Goal: Browse casually

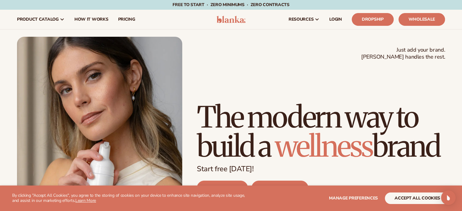
drag, startPoint x: 202, startPoint y: 88, endPoint x: 365, endPoint y: 146, distance: 172.3
click at [365, 146] on h1 "The modern way to build a wellness brand" at bounding box center [321, 132] width 248 height 58
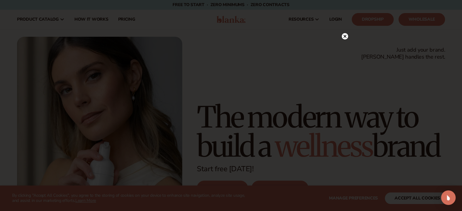
click at [387, 138] on div at bounding box center [231, 105] width 462 height 211
click at [341, 35] on icon at bounding box center [342, 36] width 3 height 3
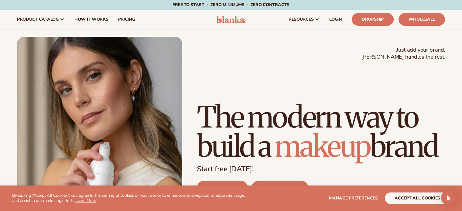
click at [338, 103] on h1 "The modern way to build a makeup brand" at bounding box center [321, 132] width 248 height 58
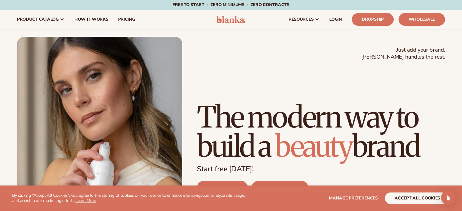
click at [338, 103] on h1 "The modern way to build a beauty brand" at bounding box center [321, 132] width 248 height 58
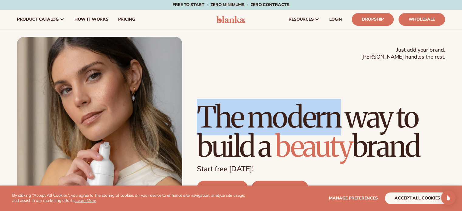
click at [338, 103] on h1 "The modern way to build a beauty brand" at bounding box center [321, 132] width 248 height 58
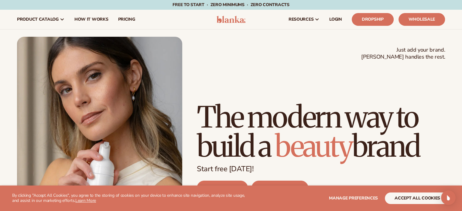
click at [391, 103] on h1 "The modern way to build a beauty brand" at bounding box center [321, 132] width 248 height 58
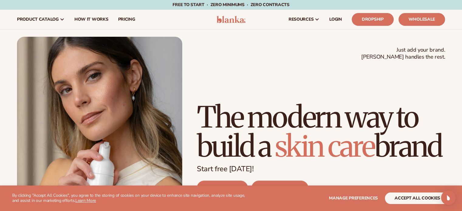
click at [385, 103] on h1 "The modern way to build a [MEDICAL_DATA] brand" at bounding box center [321, 132] width 248 height 58
click at [380, 116] on h1 "The modern way to build a [MEDICAL_DATA] brand" at bounding box center [321, 132] width 248 height 58
click at [396, 169] on p "Start free [DATE]!" at bounding box center [321, 169] width 248 height 9
click at [376, 119] on h1 "The modern way to build a [MEDICAL_DATA] brand" at bounding box center [321, 132] width 248 height 58
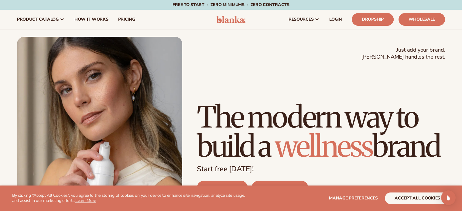
click at [377, 103] on h1 "The modern way to build a wellness brand" at bounding box center [321, 132] width 248 height 58
click at [377, 112] on h1 "The modern way to build a wellness brand" at bounding box center [321, 132] width 248 height 58
click at [383, 139] on h1 "The modern way to build a wellness brand" at bounding box center [321, 132] width 248 height 58
click at [378, 119] on h1 "The modern way to build a wellness brand" at bounding box center [321, 132] width 248 height 58
click at [375, 103] on h1 "The modern way to build a wellness brand" at bounding box center [321, 132] width 248 height 58
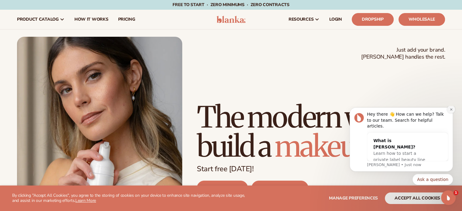
click at [453, 113] on button "Dismiss notification" at bounding box center [452, 109] width 8 height 8
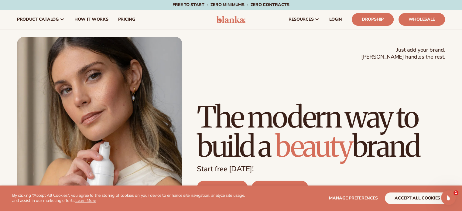
click at [377, 118] on h1 "The modern way to build a beauty brand" at bounding box center [321, 132] width 248 height 58
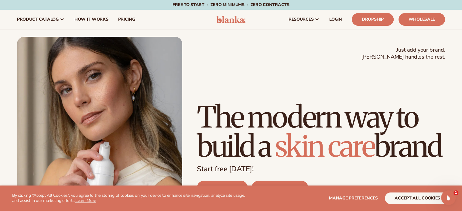
click at [372, 148] on h1 "The modern way to build a [MEDICAL_DATA] brand" at bounding box center [321, 132] width 248 height 58
click at [366, 103] on h1 "The modern way to build a [MEDICAL_DATA] brand" at bounding box center [321, 132] width 248 height 58
click at [384, 115] on h1 "The modern way to build a [MEDICAL_DATA] brand" at bounding box center [321, 132] width 248 height 58
click at [388, 140] on h1 "The modern way to build a [MEDICAL_DATA] brand" at bounding box center [321, 132] width 248 height 58
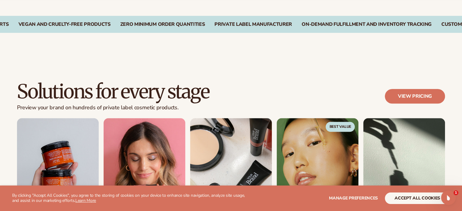
scroll to position [2600, 0]
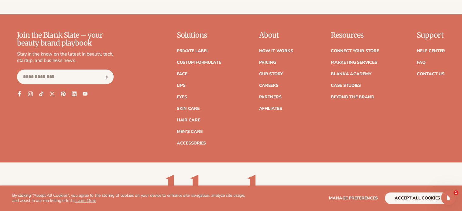
click at [19, 93] on icon at bounding box center [19, 94] width 3 height 5
